Goal: Task Accomplishment & Management: Use online tool/utility

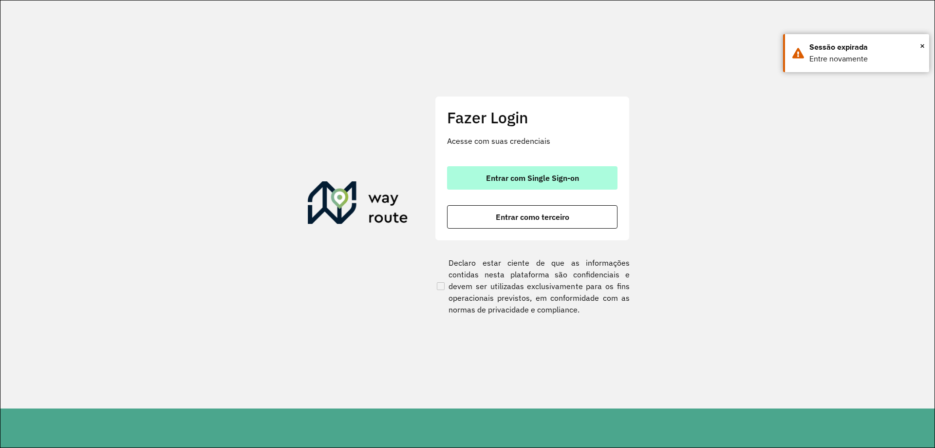
click at [544, 181] on span "Entrar com Single Sign-on" at bounding box center [532, 178] width 93 height 8
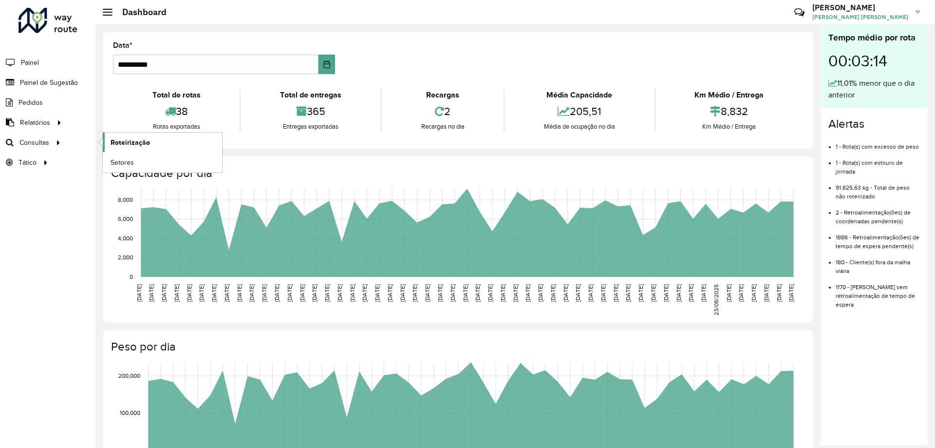
click at [150, 143] on link "Roteirização" at bounding box center [162, 142] width 119 height 19
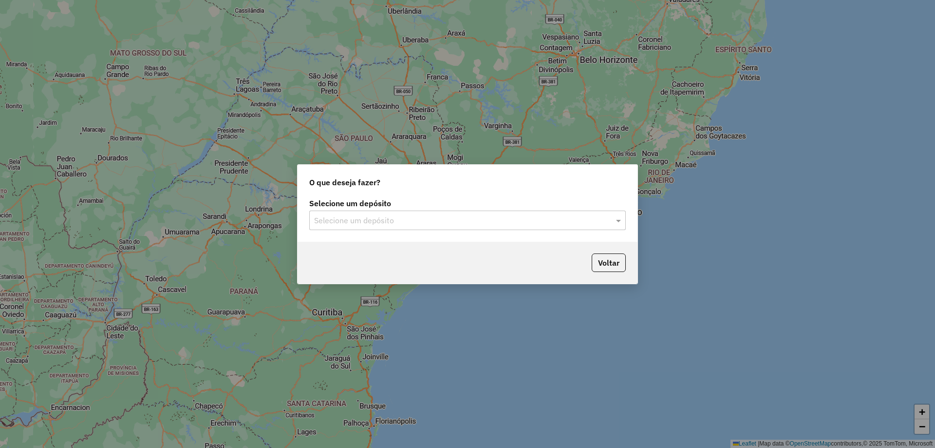
click at [387, 220] on input "text" at bounding box center [457, 221] width 287 height 12
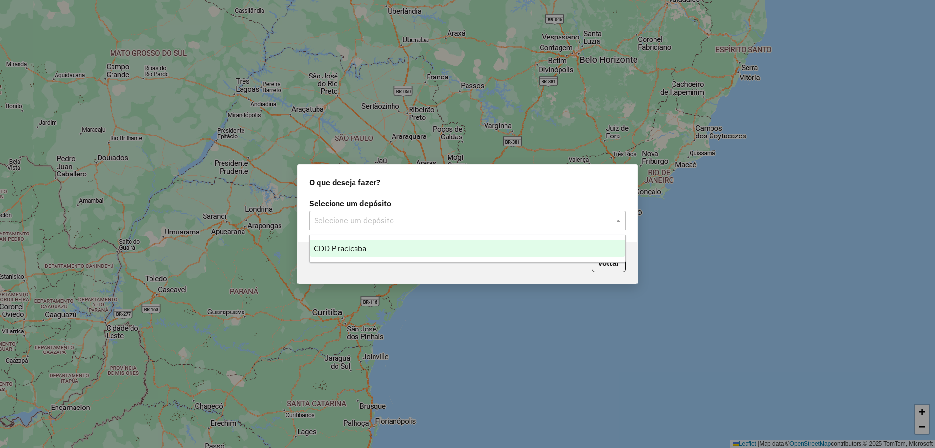
click at [353, 252] on span "CDD Piracicaba" at bounding box center [340, 248] width 53 height 8
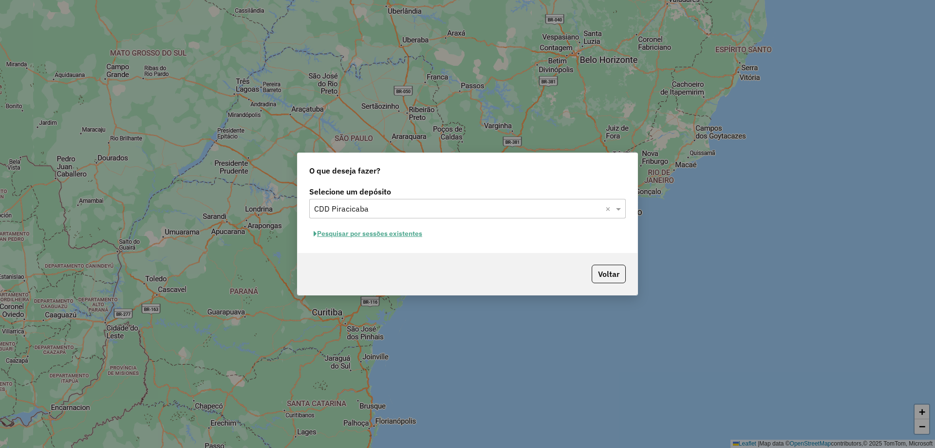
click at [400, 236] on button "Pesquisar por sessões existentes" at bounding box center [367, 233] width 117 height 15
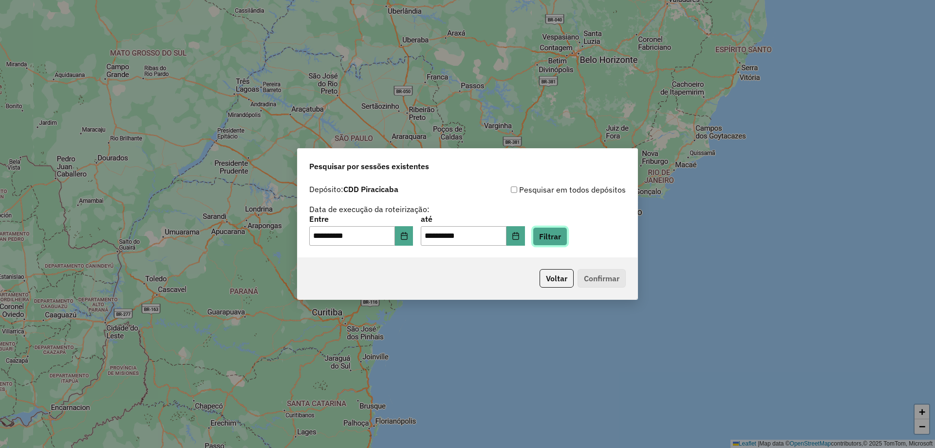
click at [565, 241] on button "Filtrar" at bounding box center [550, 236] width 35 height 19
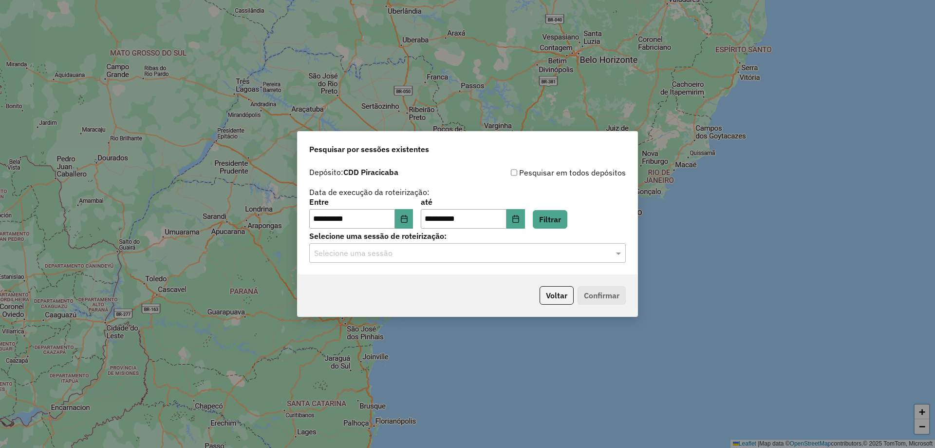
click at [373, 252] on input "text" at bounding box center [457, 253] width 287 height 12
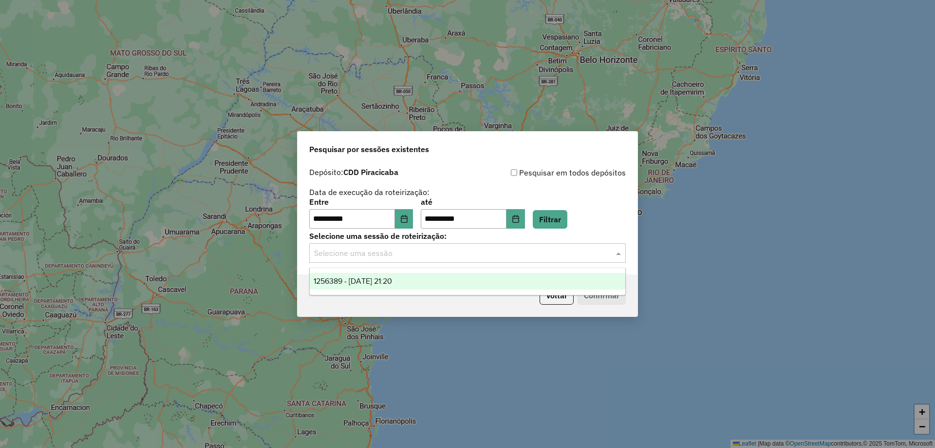
click at [381, 278] on span "1256389 - [DATE] 21:20" at bounding box center [353, 281] width 78 height 8
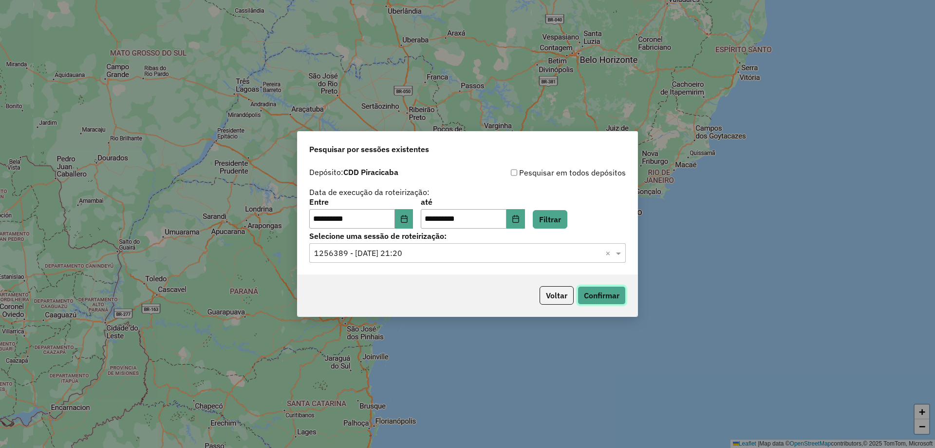
click at [609, 295] on button "Confirmar" at bounding box center [602, 295] width 48 height 19
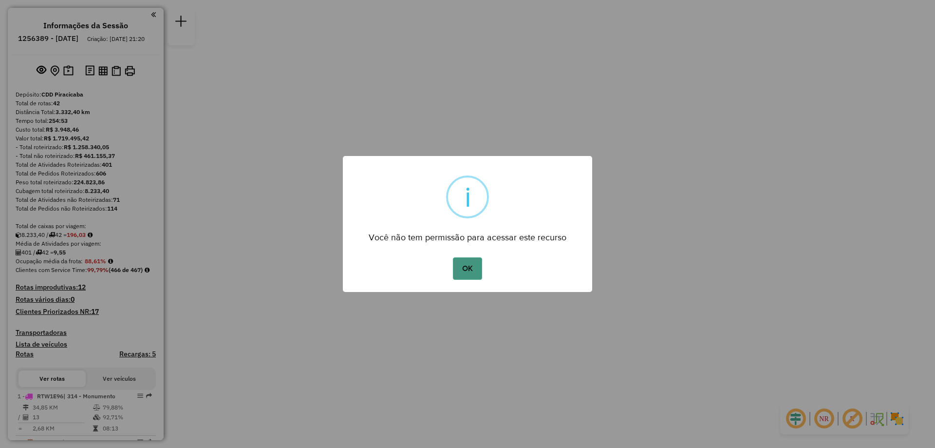
click at [461, 271] on button "OK" at bounding box center [467, 268] width 29 height 22
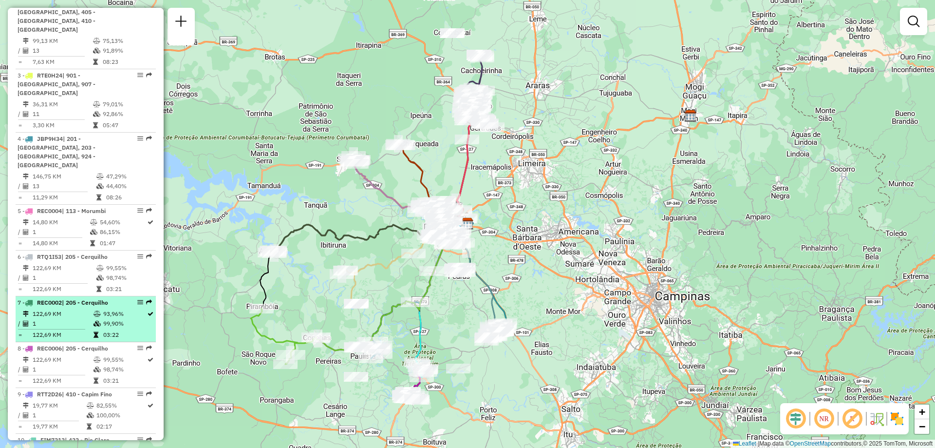
scroll to position [487, 0]
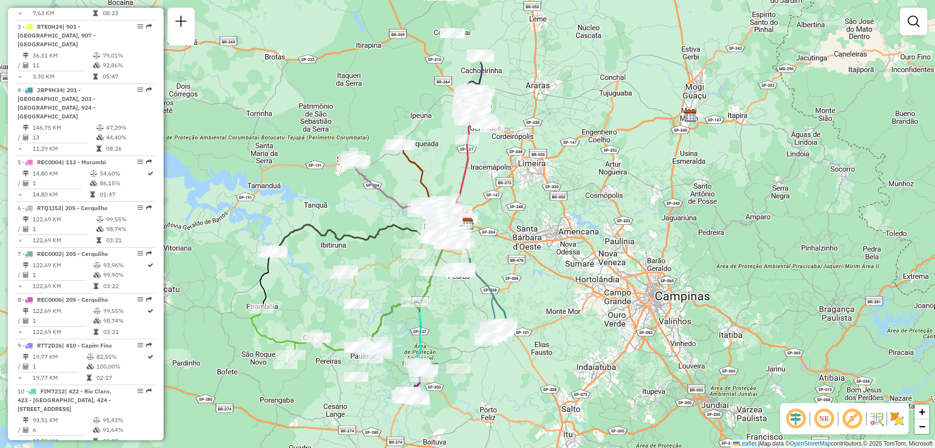
click at [829, 420] on em at bounding box center [824, 418] width 23 height 23
select select "**********"
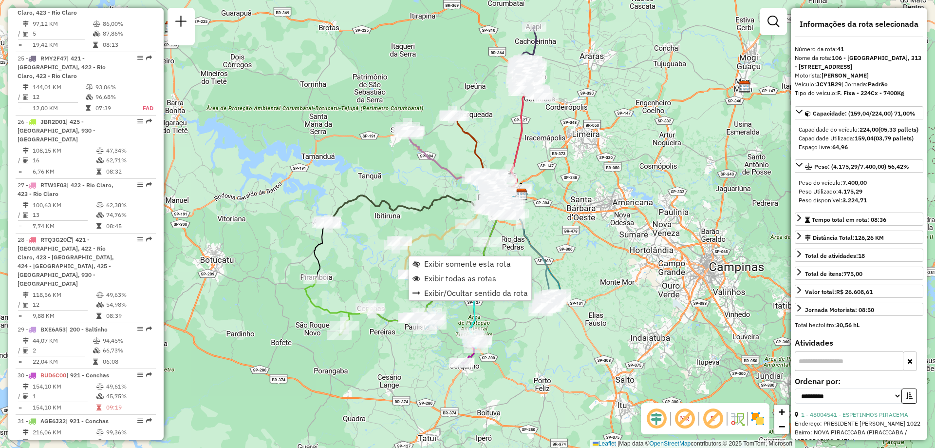
scroll to position [2543, 0]
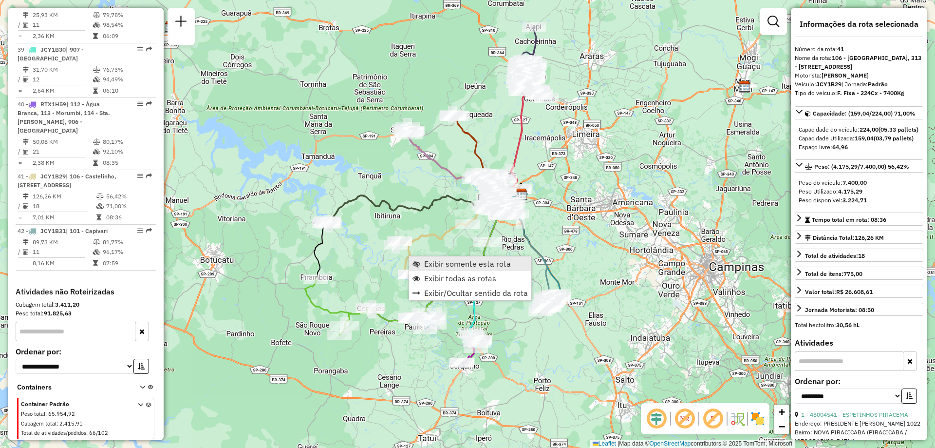
click at [426, 263] on span "Exibir somente esta rota" at bounding box center [467, 264] width 87 height 8
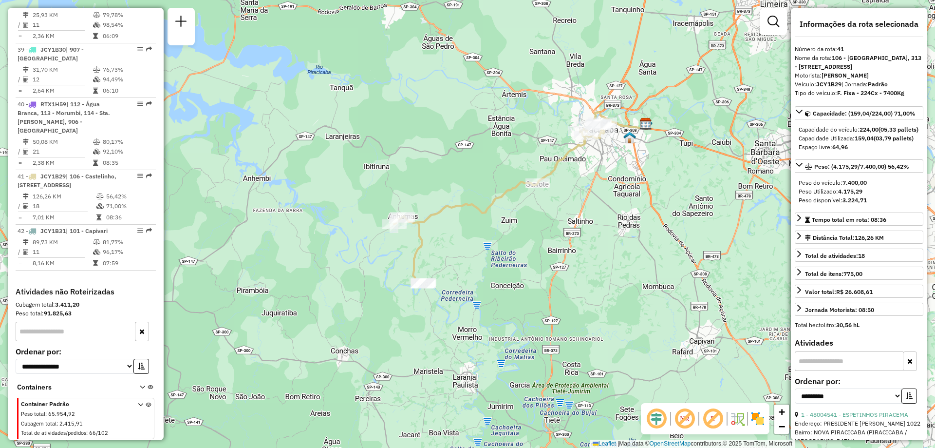
drag, startPoint x: 553, startPoint y: 232, endPoint x: 568, endPoint y: 201, distance: 34.9
click at [568, 201] on div "Janela de atendimento Grade de atendimento Capacidade Transportadoras Veículos …" at bounding box center [467, 224] width 935 height 448
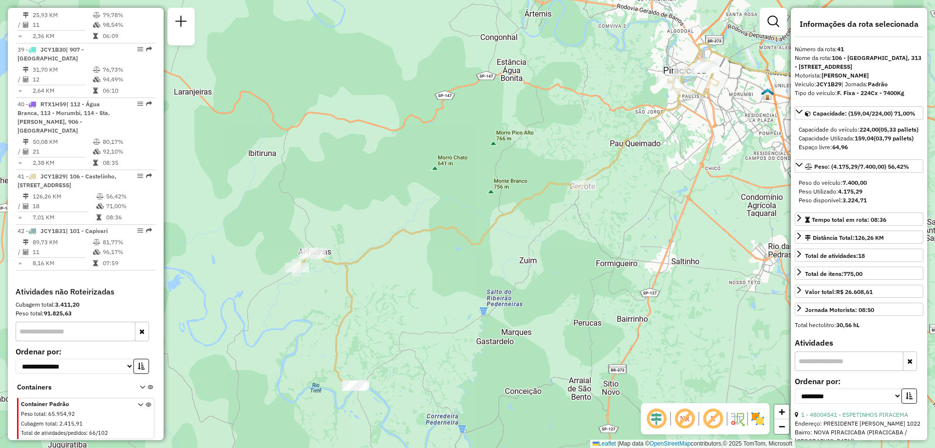
drag, startPoint x: 690, startPoint y: 162, endPoint x: 650, endPoint y: 237, distance: 84.8
click at [650, 237] on div "Janela de atendimento Grade de atendimento Capacidade Transportadoras Veículos …" at bounding box center [467, 224] width 935 height 448
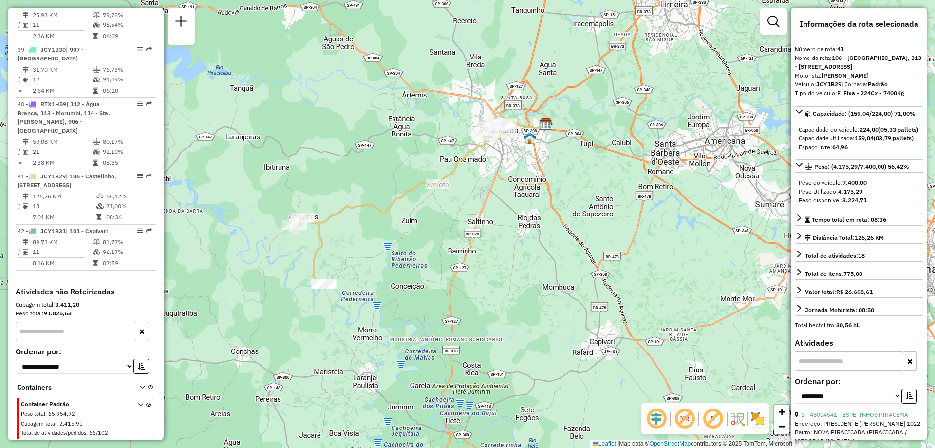
drag, startPoint x: 701, startPoint y: 226, endPoint x: 497, endPoint y: 220, distance: 203.7
click at [497, 220] on div "Janela de atendimento Grade de atendimento Capacidade Transportadoras Veículos …" at bounding box center [467, 224] width 935 height 448
click at [350, 127] on div "Janela de atendimento Grade de atendimento Capacidade Transportadoras Veículos …" at bounding box center [467, 224] width 935 height 448
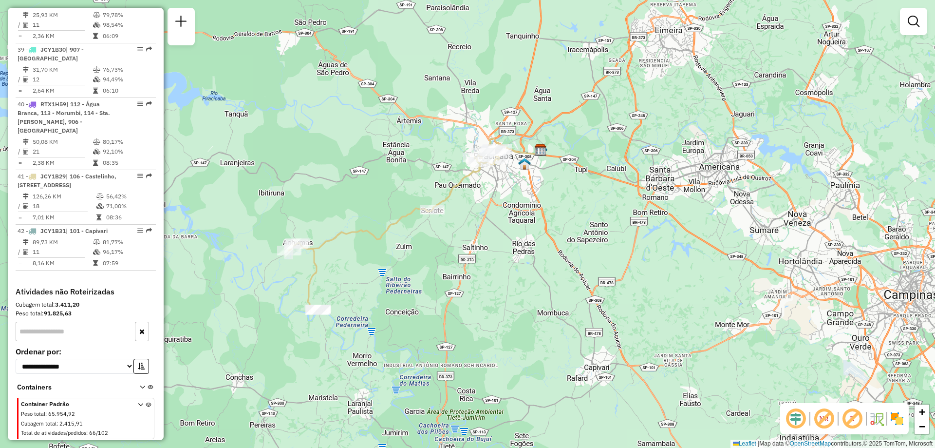
drag, startPoint x: 370, startPoint y: 135, endPoint x: 364, endPoint y: 161, distance: 26.4
click at [364, 161] on div "Janela de atendimento Grade de atendimento Capacidade Transportadoras Veículos …" at bounding box center [467, 224] width 935 height 448
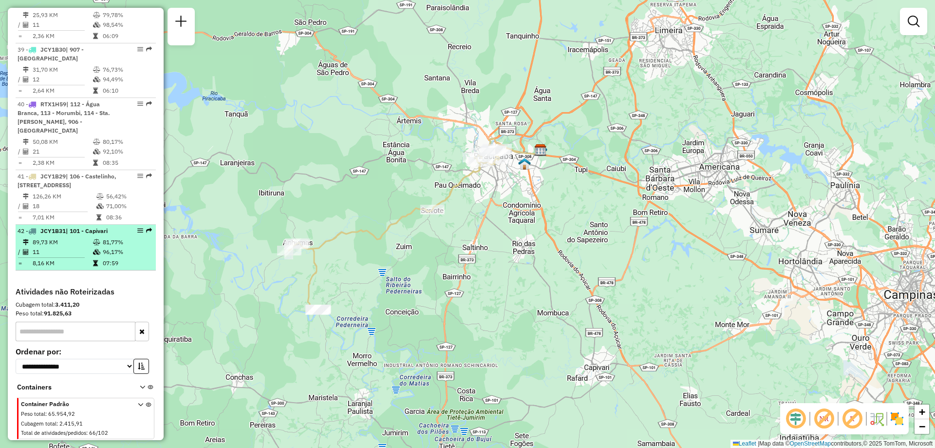
click at [137, 228] on em at bounding box center [140, 231] width 6 height 6
select select "**********"
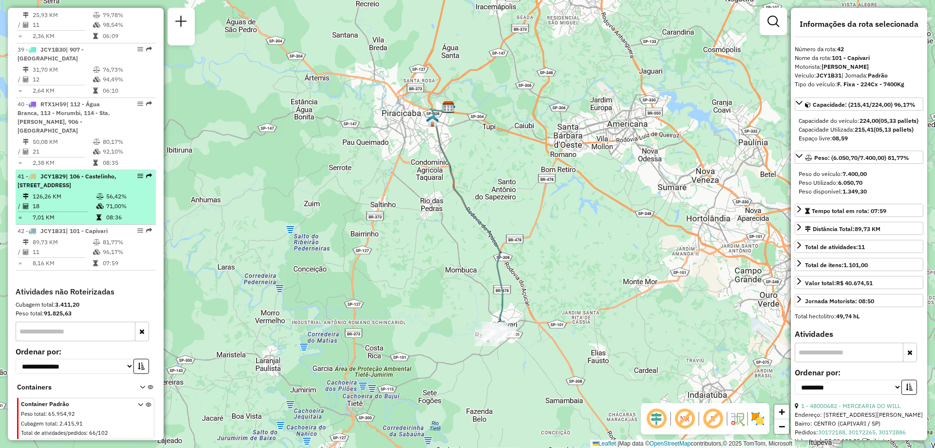
click at [137, 173] on em at bounding box center [140, 176] width 6 height 6
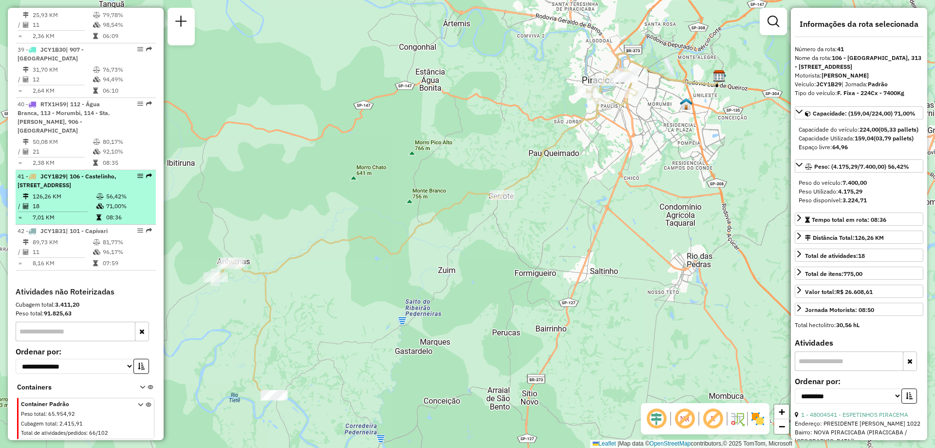
scroll to position [2445, 0]
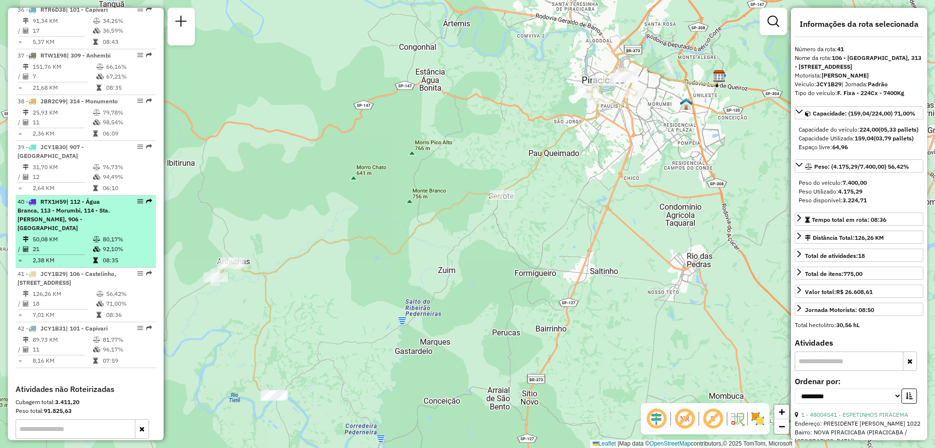
click at [137, 198] on em at bounding box center [140, 201] width 6 height 6
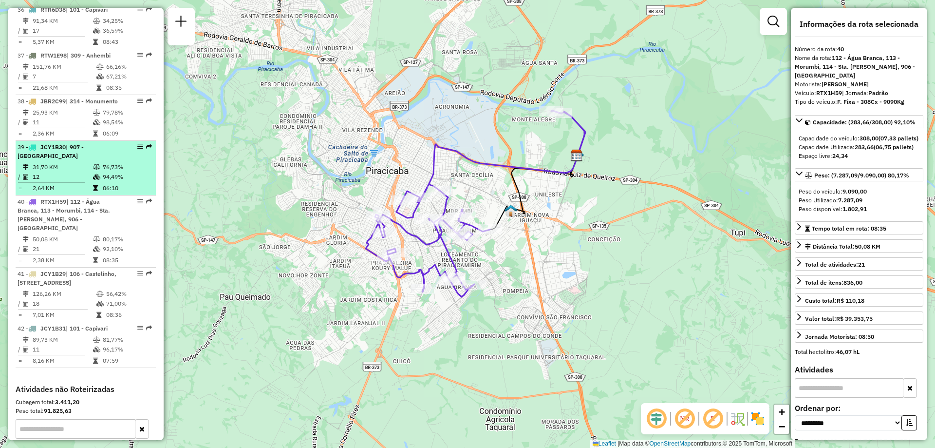
click at [139, 144] on em at bounding box center [140, 147] width 6 height 6
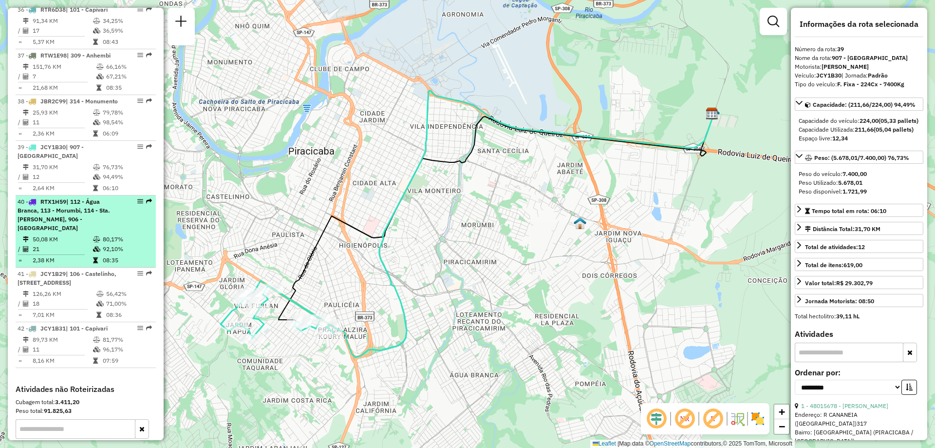
scroll to position [2396, 0]
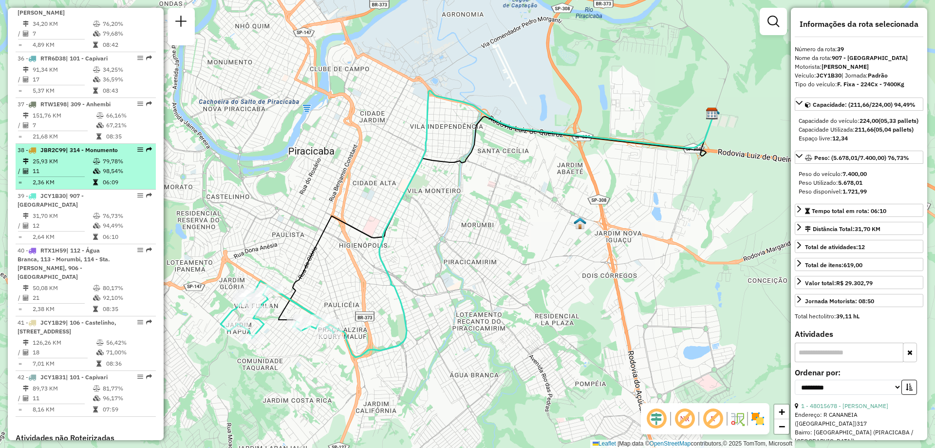
click at [137, 147] on em at bounding box center [140, 150] width 6 height 6
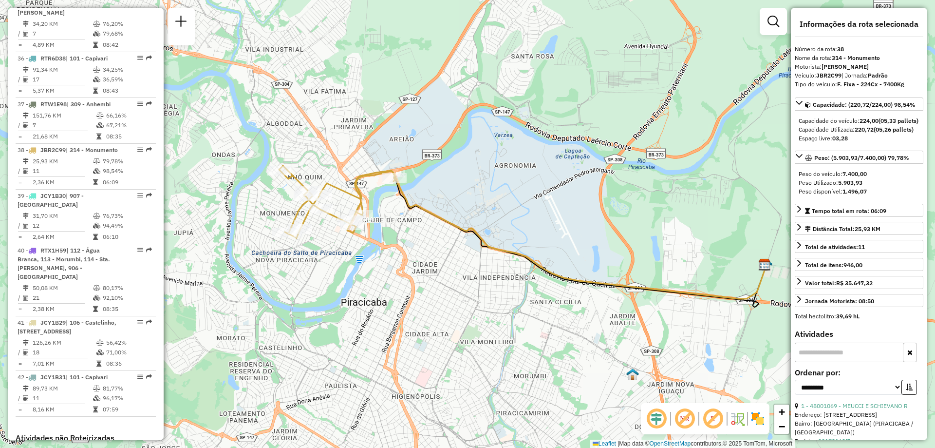
drag, startPoint x: 238, startPoint y: 142, endPoint x: 293, endPoint y: 155, distance: 56.0
click at [293, 155] on div "Janela de atendimento Grade de atendimento Capacidade Transportadoras Veículos …" at bounding box center [467, 224] width 935 height 448
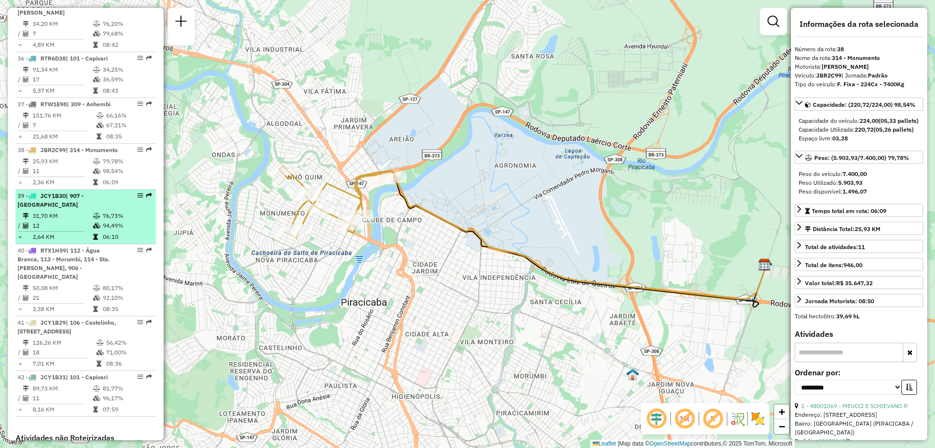
scroll to position [2250, 0]
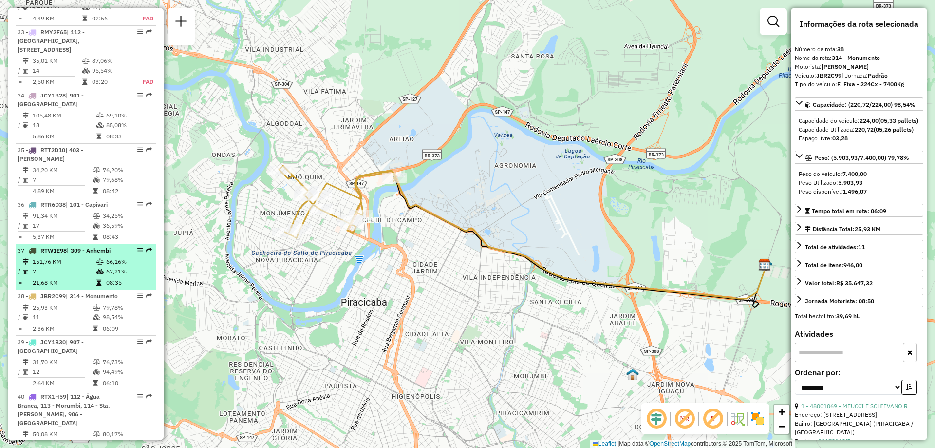
click at [138, 247] on em at bounding box center [140, 250] width 6 height 6
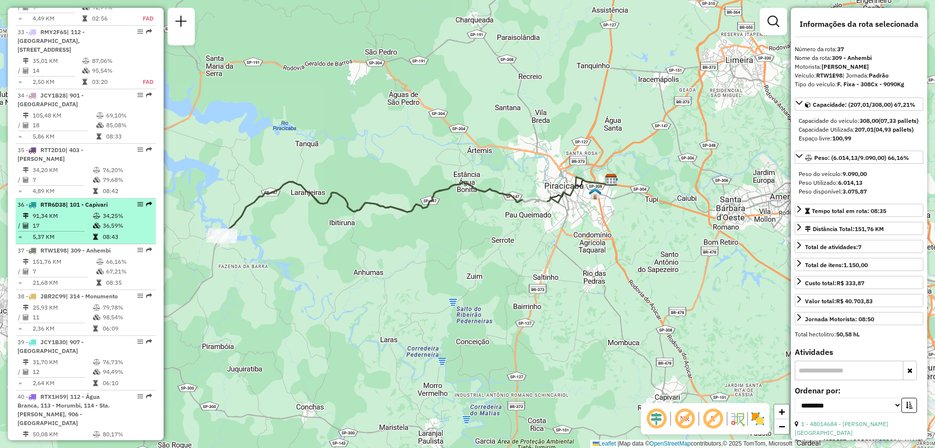
scroll to position [2202, 0]
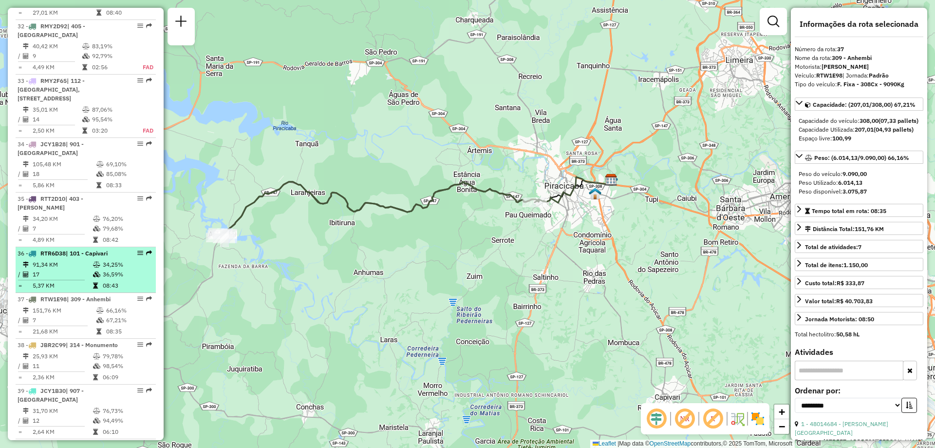
click at [138, 250] on em at bounding box center [140, 253] width 6 height 6
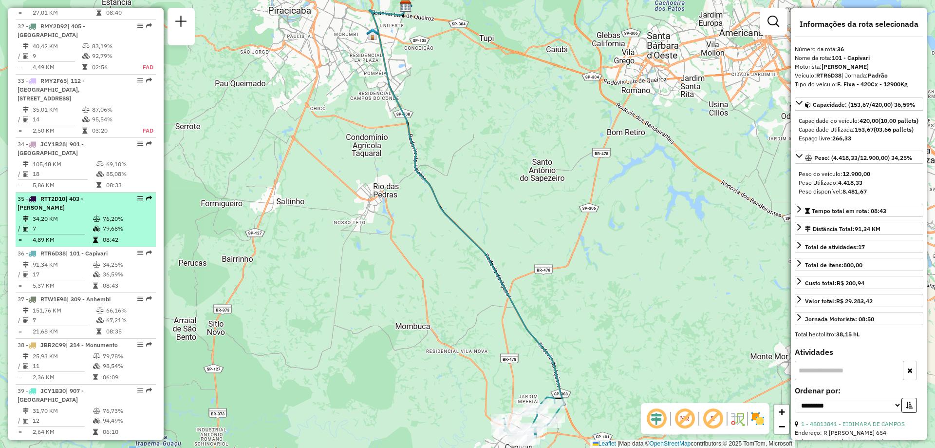
click at [137, 195] on em at bounding box center [140, 198] width 6 height 6
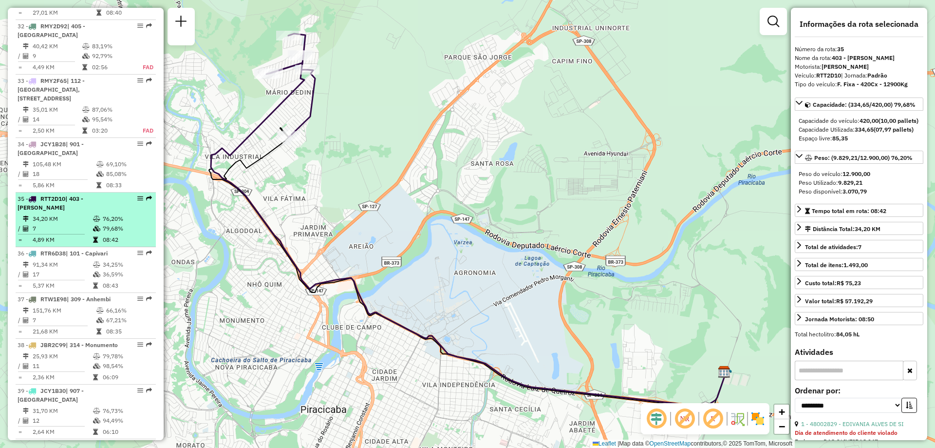
click at [139, 195] on em at bounding box center [140, 198] width 6 height 6
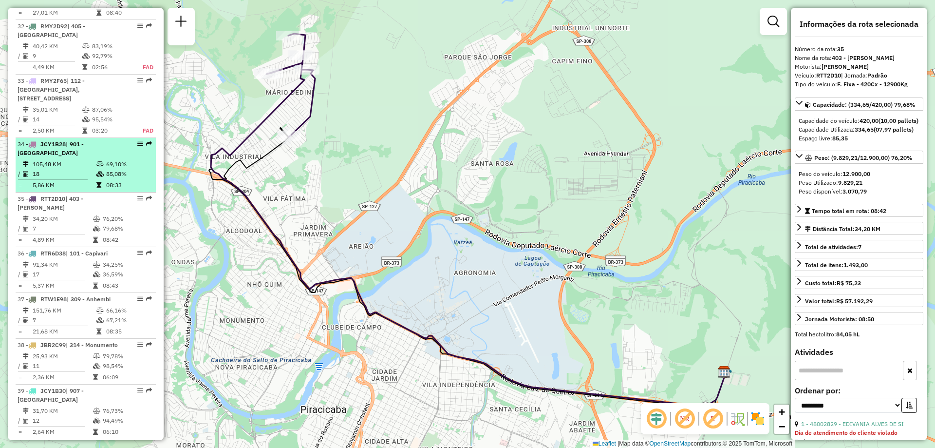
click at [138, 141] on em at bounding box center [140, 144] width 6 height 6
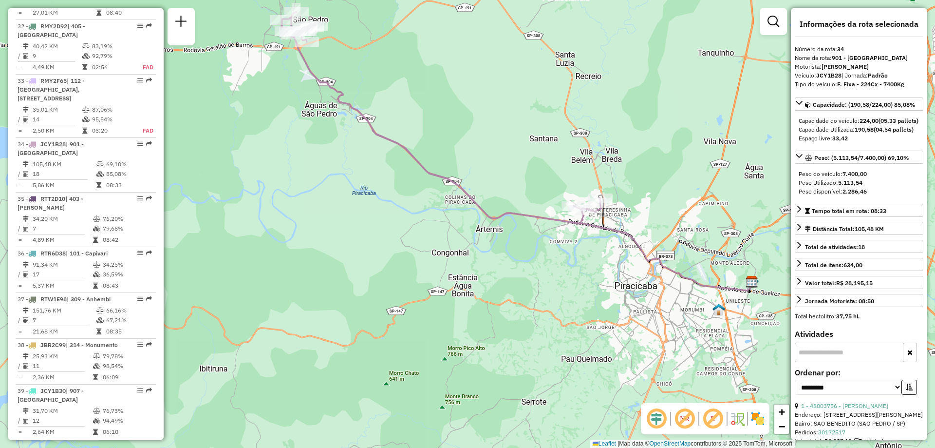
drag, startPoint x: 416, startPoint y: 247, endPoint x: 447, endPoint y: 161, distance: 90.8
click at [447, 161] on div "Janela de atendimento Grade de atendimento Capacidade Transportadoras Veículos …" at bounding box center [467, 224] width 935 height 448
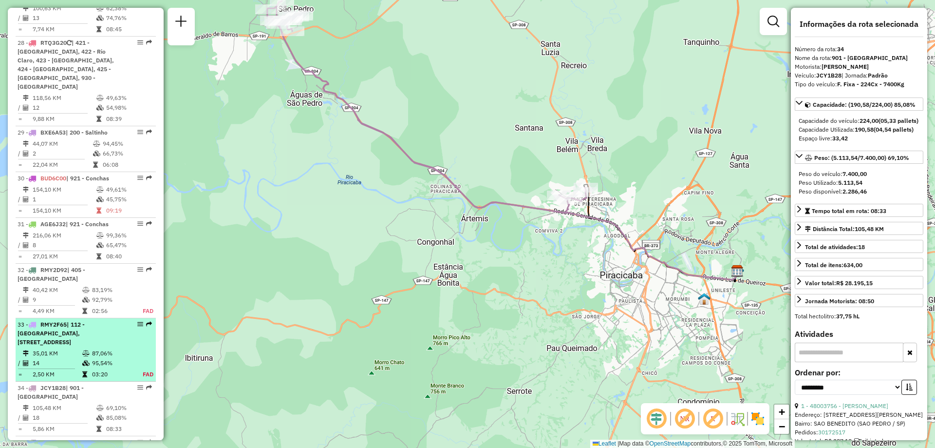
scroll to position [1861, 0]
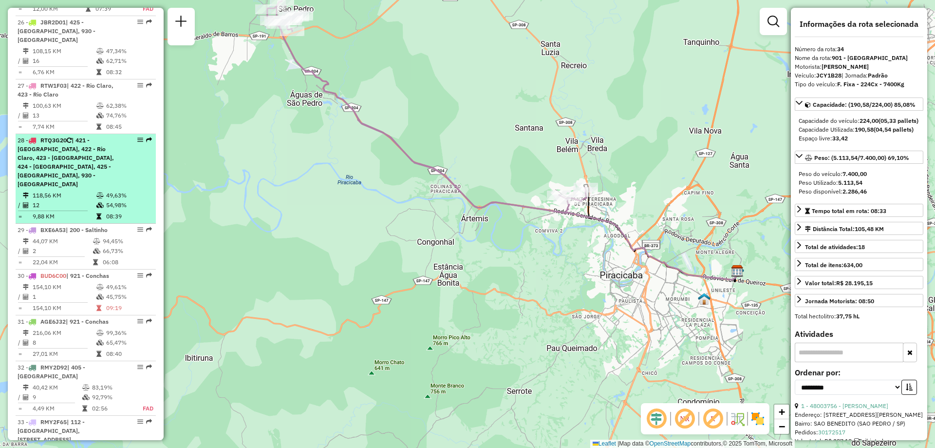
click at [137, 137] on em at bounding box center [140, 140] width 6 height 6
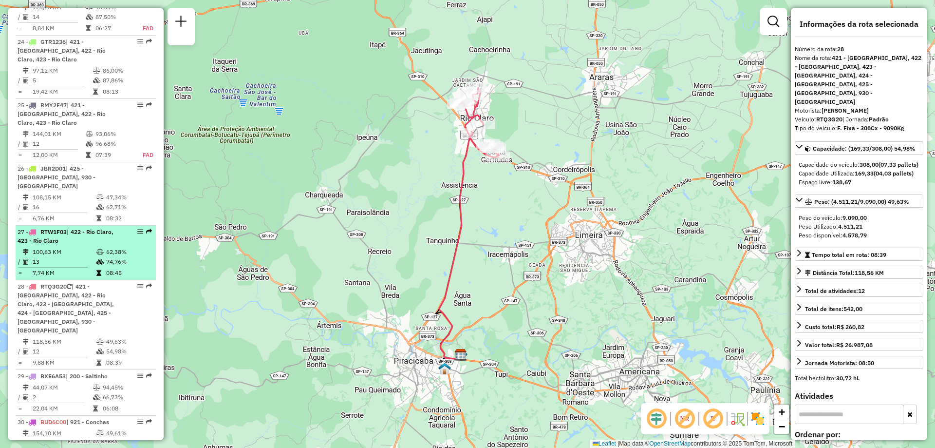
scroll to position [1666, 0]
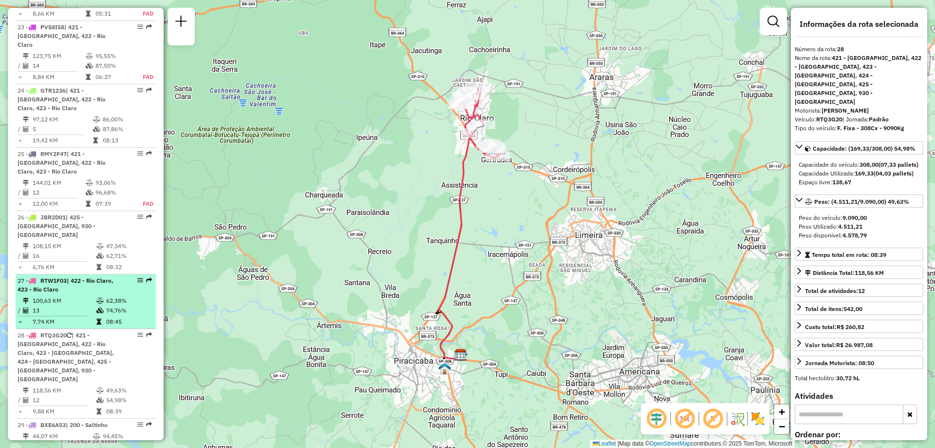
click at [137, 277] on em at bounding box center [140, 280] width 6 height 6
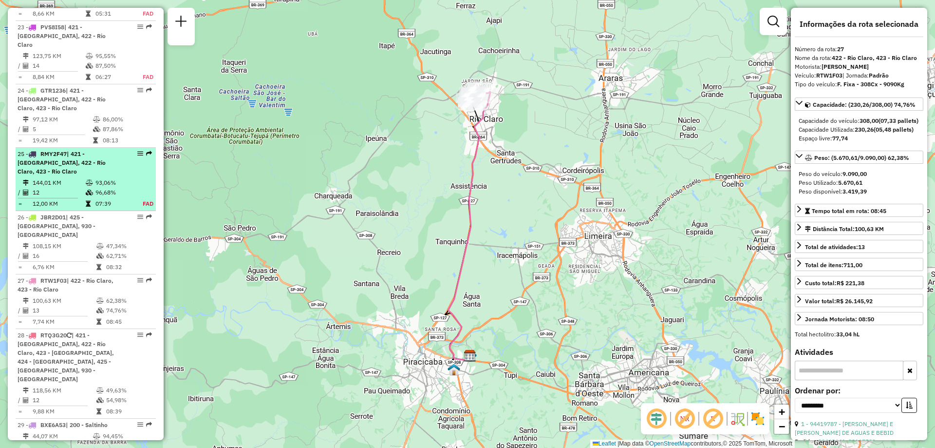
click at [137, 151] on em at bounding box center [140, 154] width 6 height 6
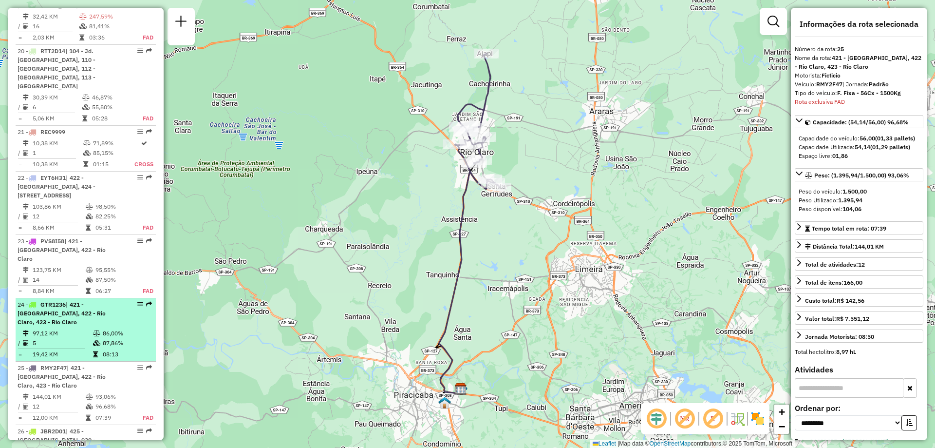
scroll to position [1403, 0]
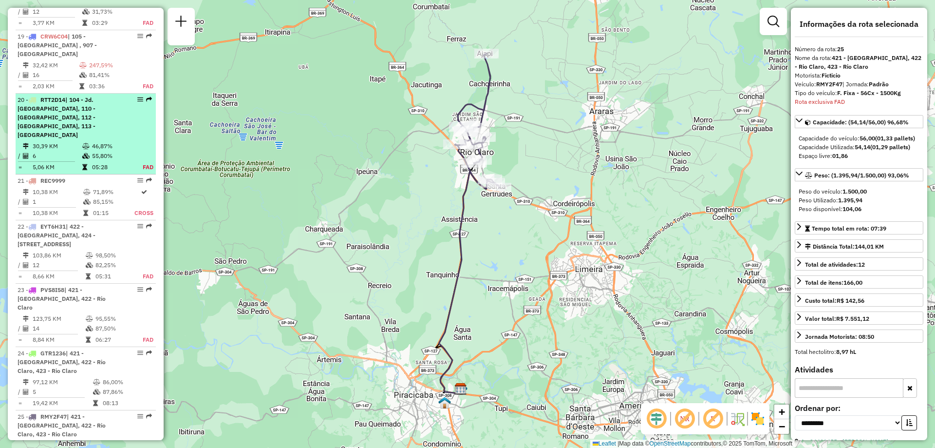
click at [137, 96] on em at bounding box center [140, 99] width 6 height 6
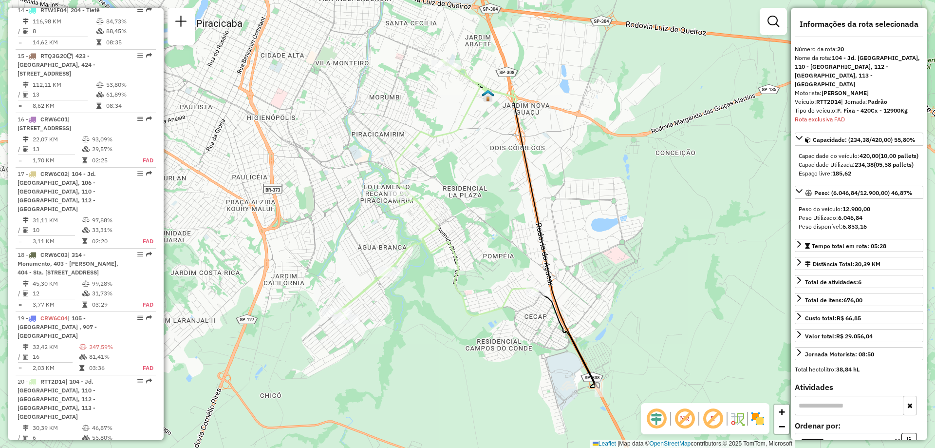
scroll to position [1073, 0]
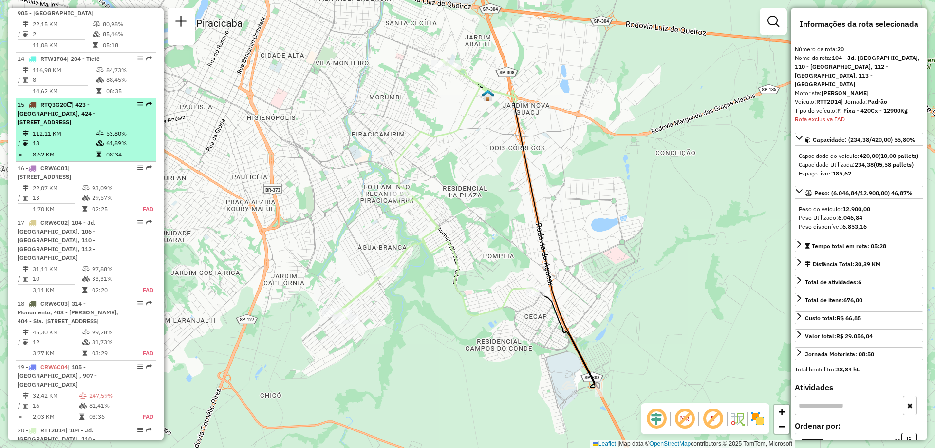
click at [137, 101] on em at bounding box center [140, 104] width 6 height 6
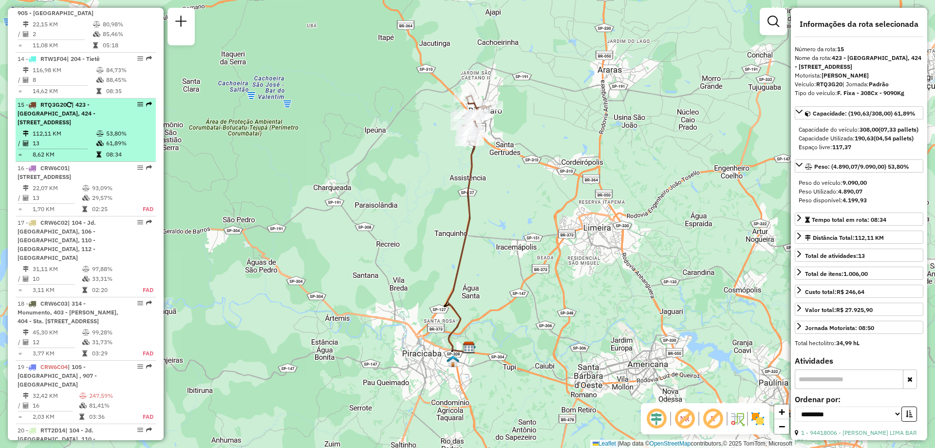
scroll to position [975, 0]
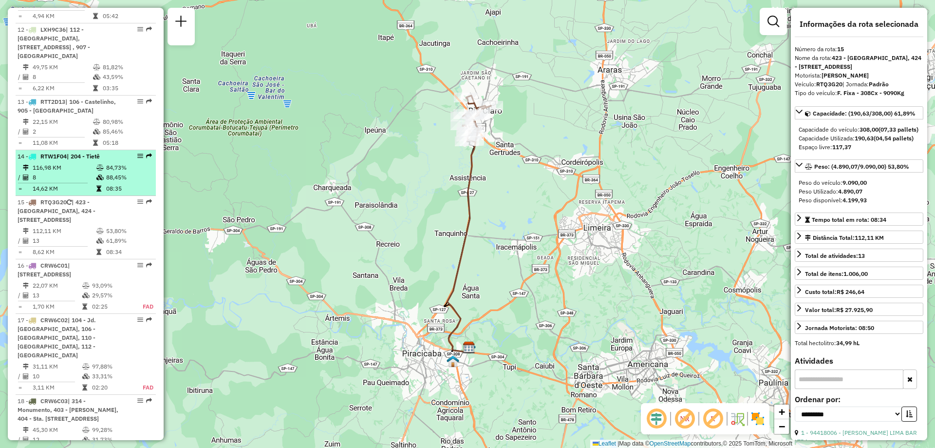
click at [137, 153] on em at bounding box center [140, 156] width 6 height 6
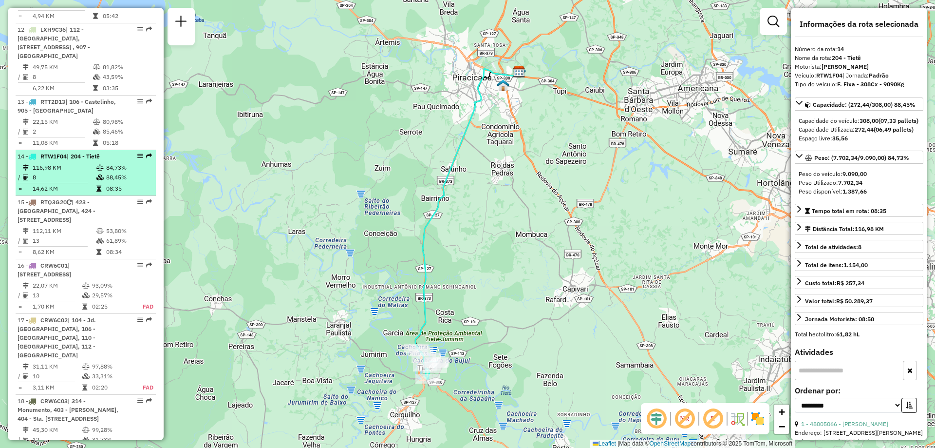
click at [140, 153] on div at bounding box center [137, 156] width 29 height 6
click at [137, 153] on em at bounding box center [140, 156] width 6 height 6
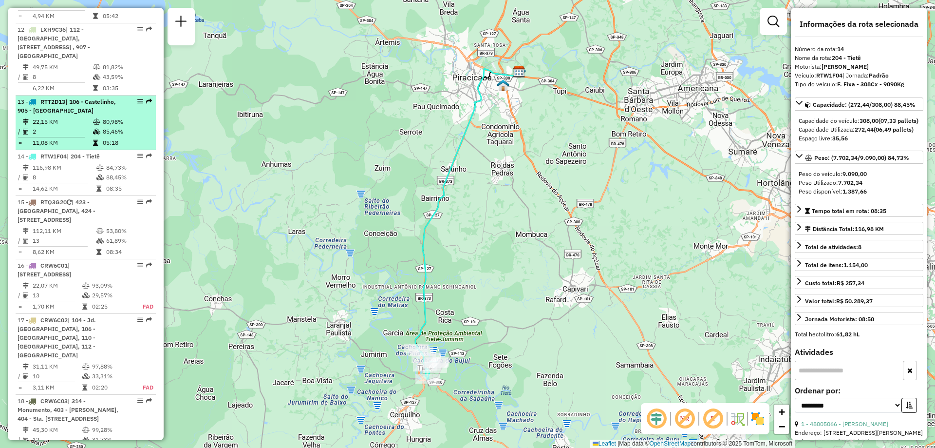
click at [140, 98] on div at bounding box center [137, 101] width 29 height 6
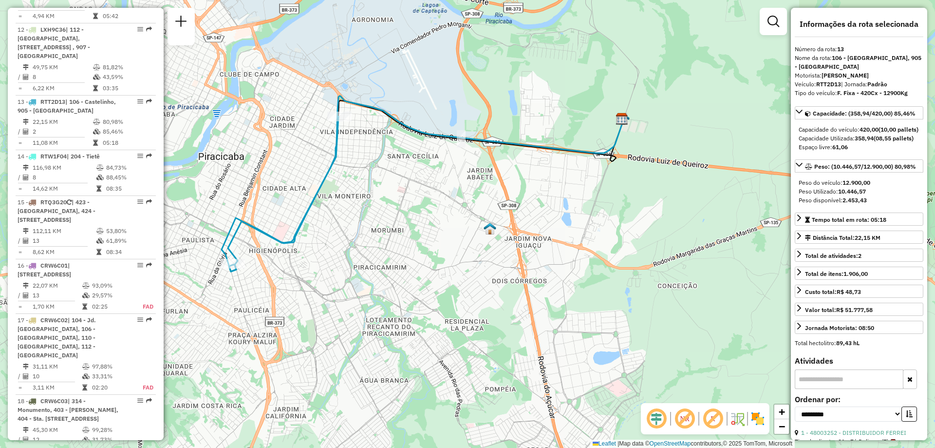
drag, startPoint x: 311, startPoint y: 215, endPoint x: 332, endPoint y: 177, distance: 43.2
click at [332, 177] on icon at bounding box center [283, 193] width 111 height 155
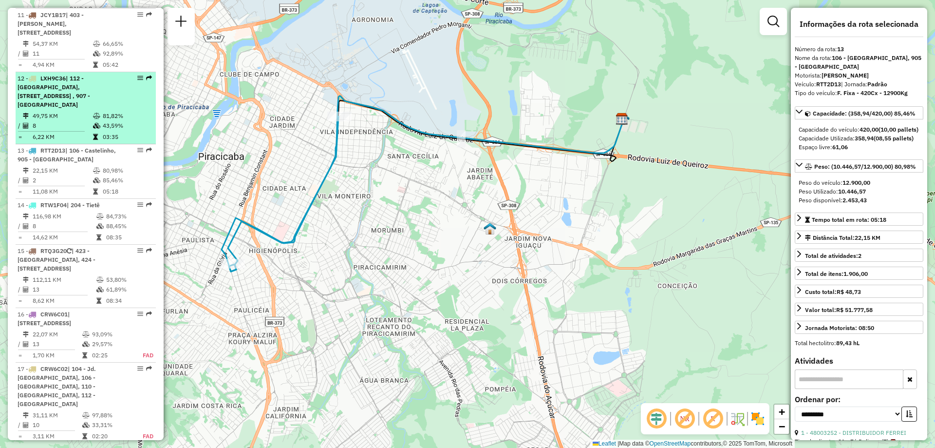
scroll to position [829, 0]
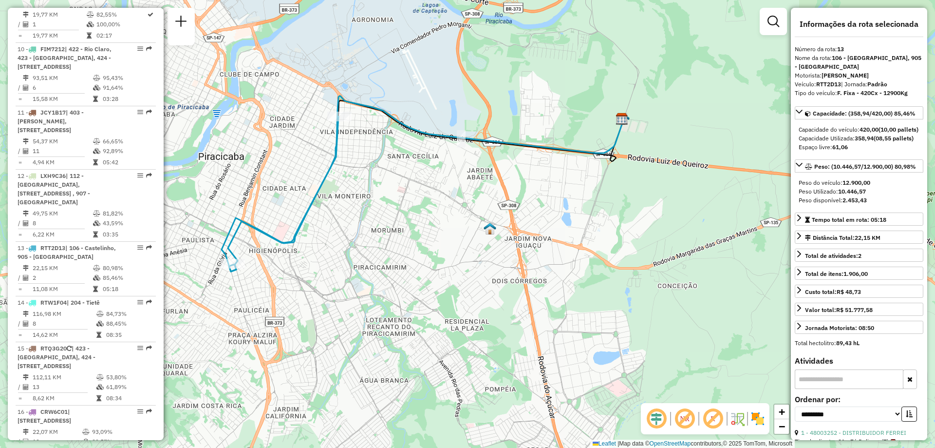
click at [318, 122] on div "Janela de atendimento Grade de atendimento Capacidade Transportadoras Veículos …" at bounding box center [467, 224] width 935 height 448
